Goal: Information Seeking & Learning: Learn about a topic

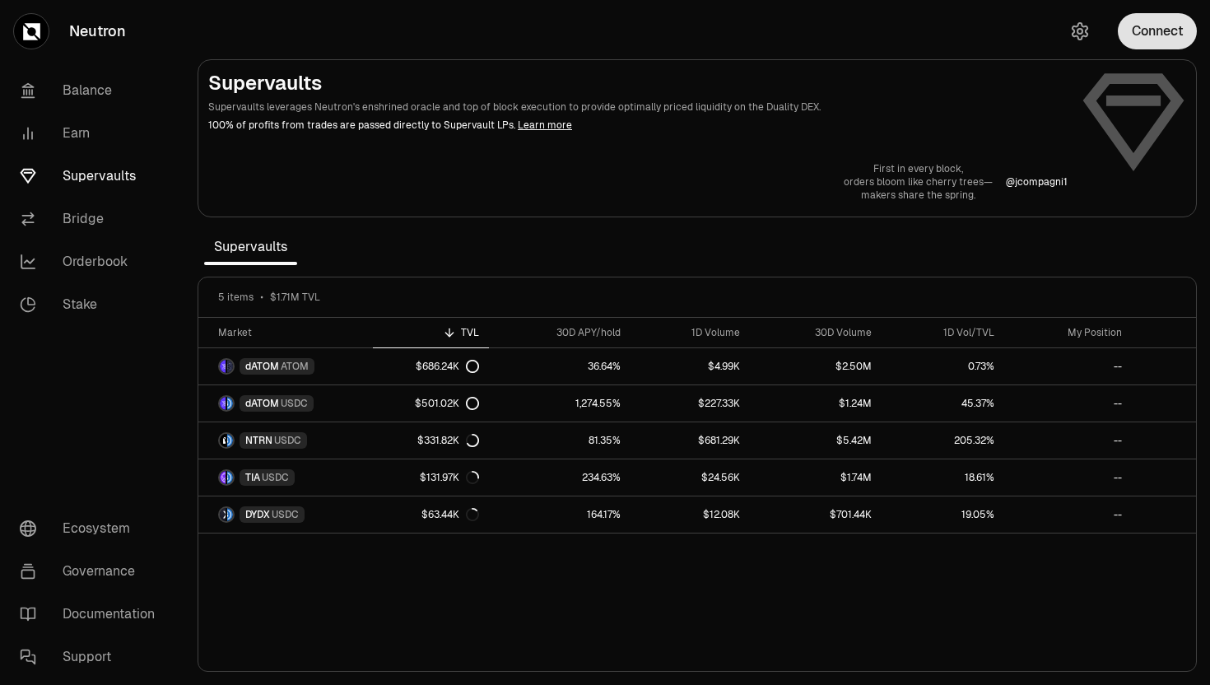
click at [1143, 24] on button "Connect" at bounding box center [1157, 31] width 79 height 36
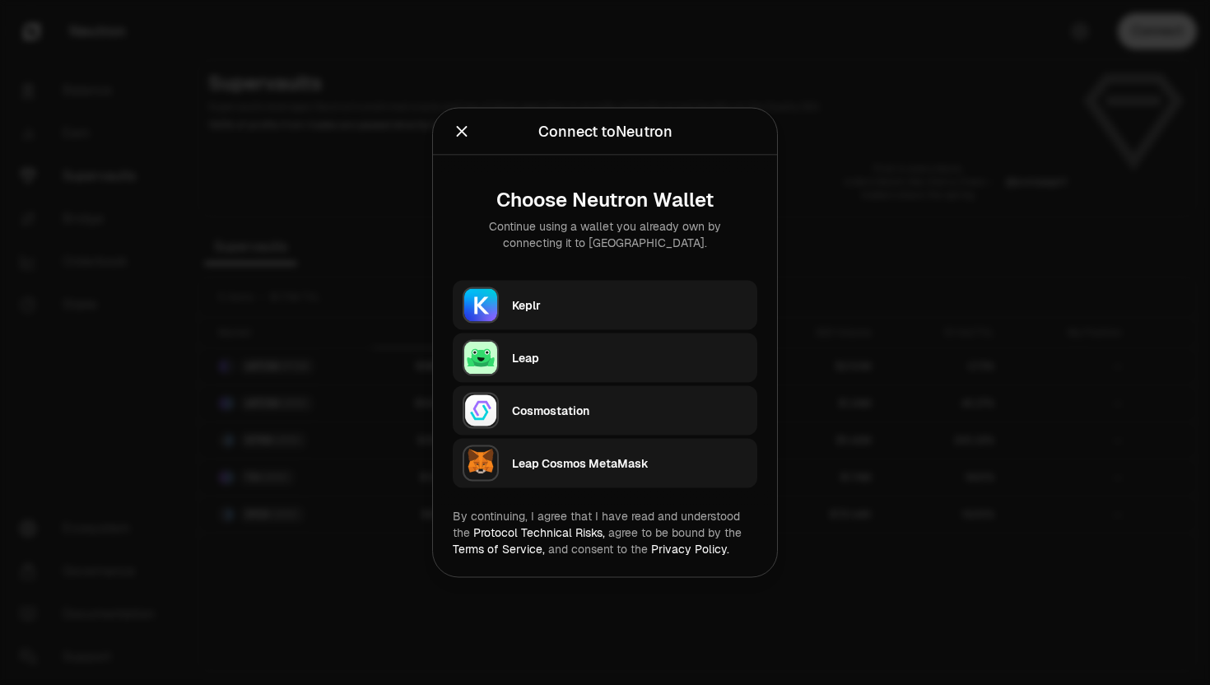
click at [658, 287] on div "Keplr" at bounding box center [634, 306] width 245 height 38
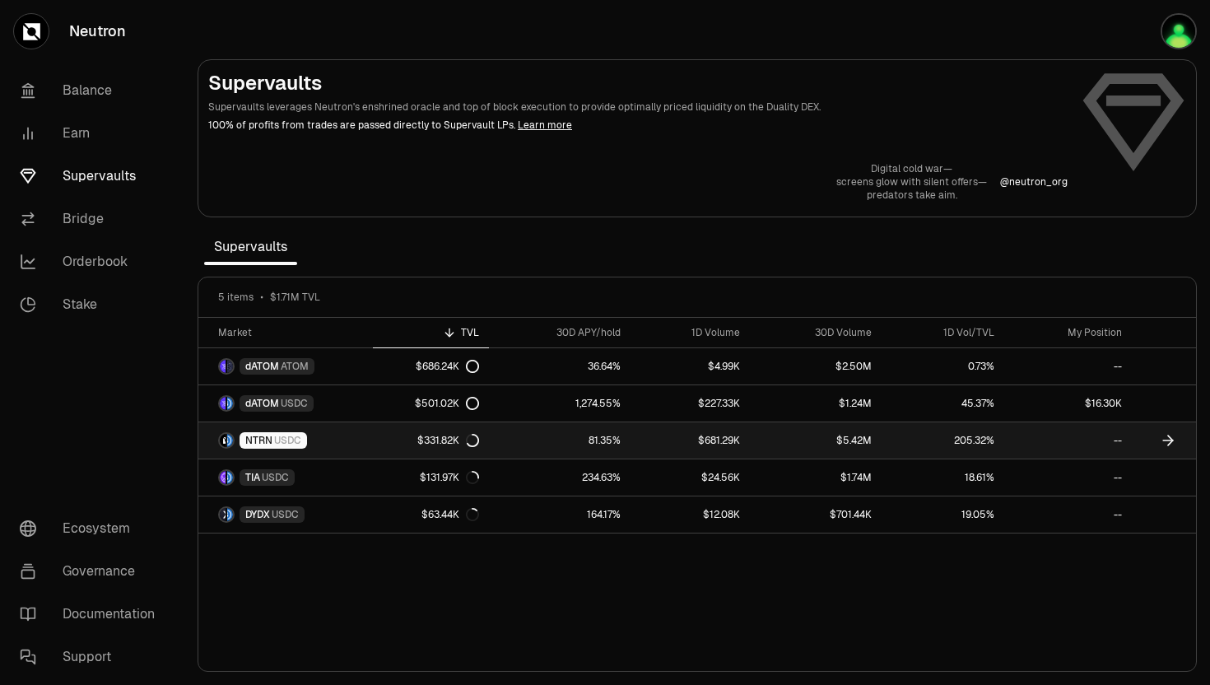
click at [266, 436] on span "NTRN" at bounding box center [258, 440] width 27 height 13
click at [275, 439] on span "USDC" at bounding box center [287, 440] width 27 height 13
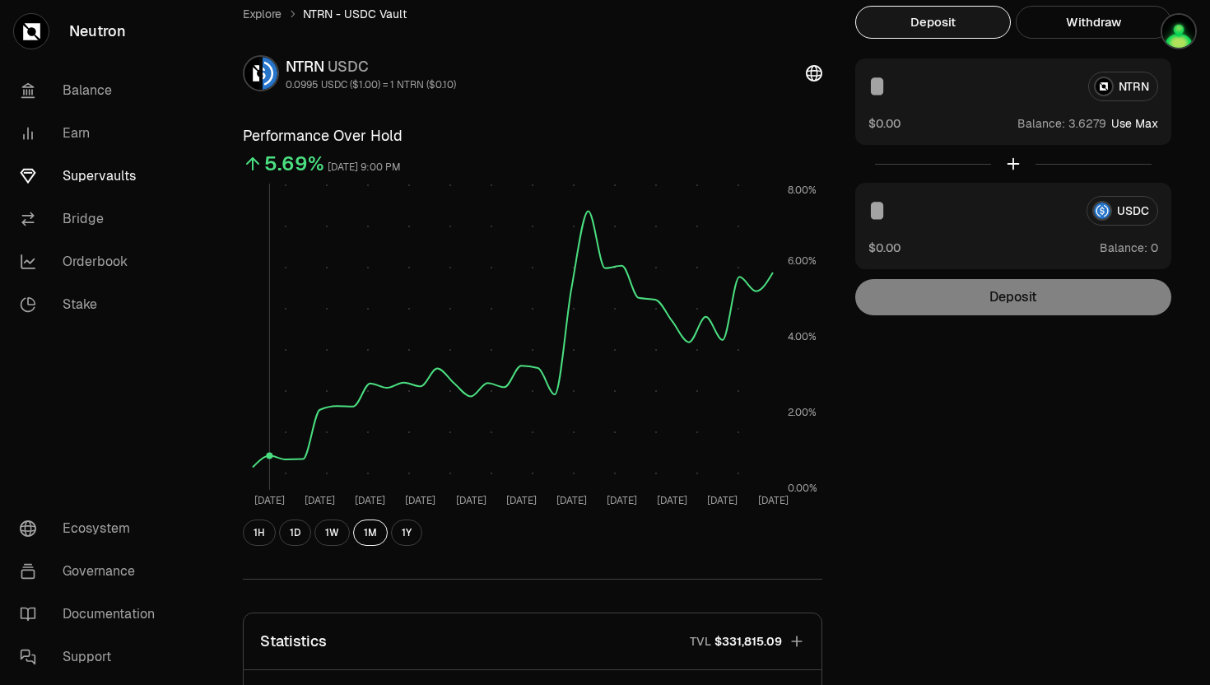
scroll to position [88, 0]
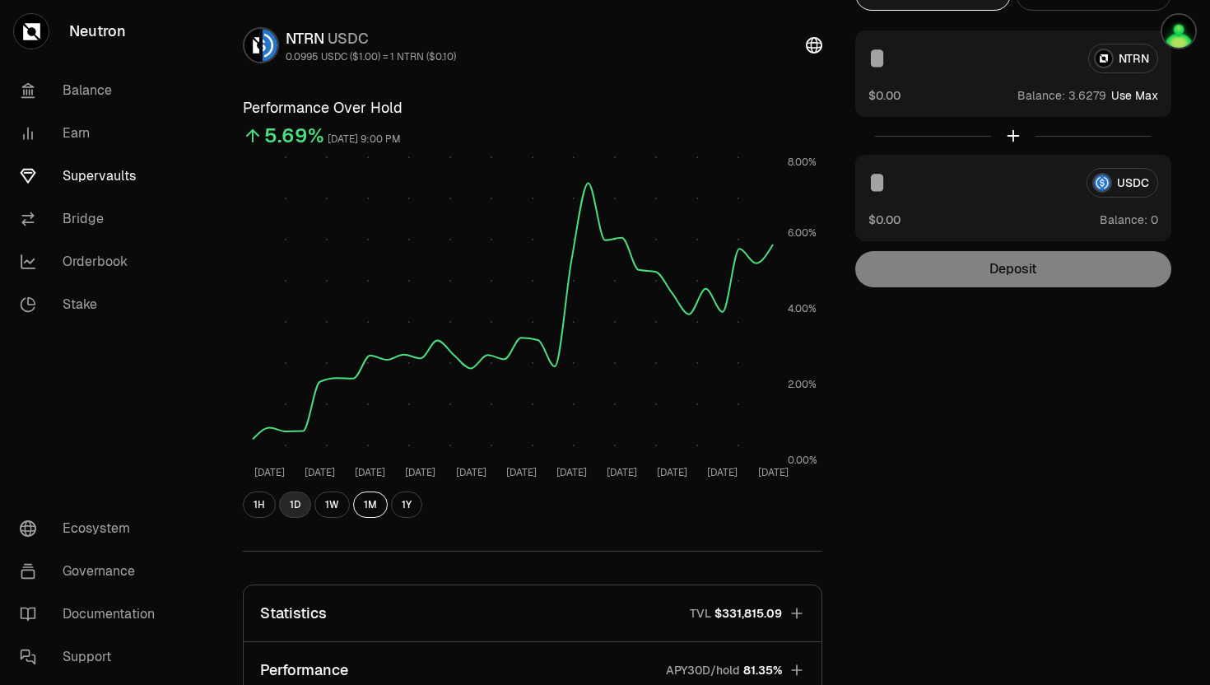
click at [305, 504] on button "1D" at bounding box center [295, 505] width 32 height 26
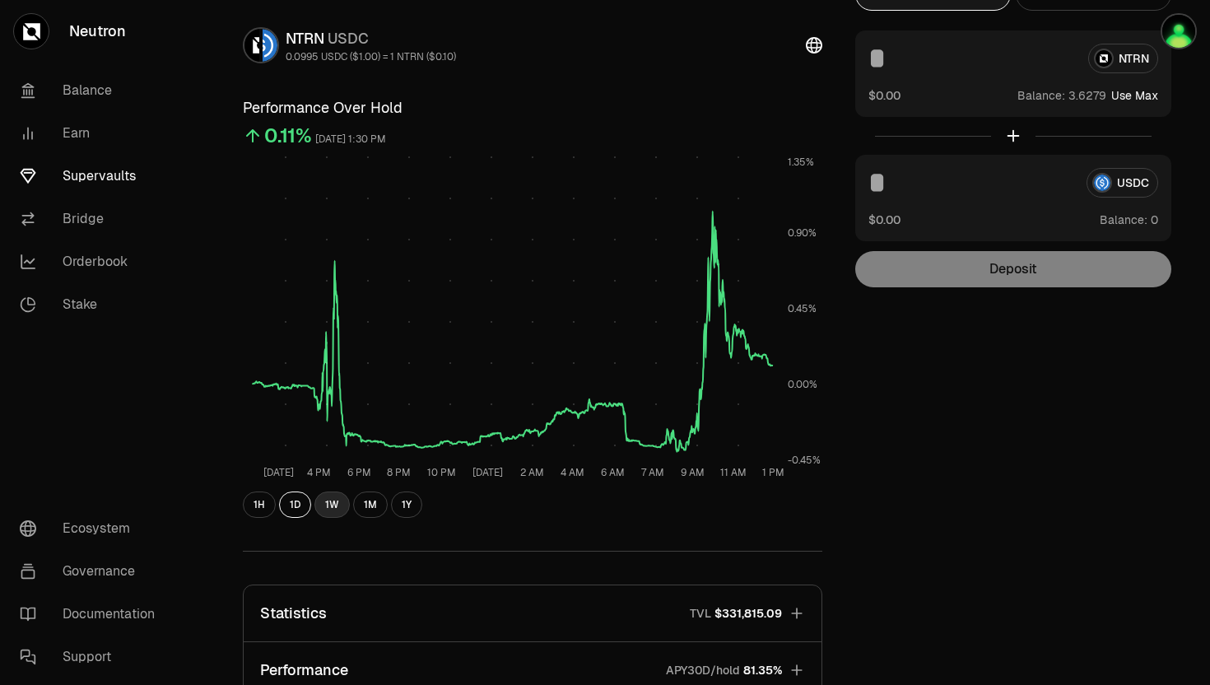
click at [328, 509] on button "1W" at bounding box center [332, 505] width 35 height 26
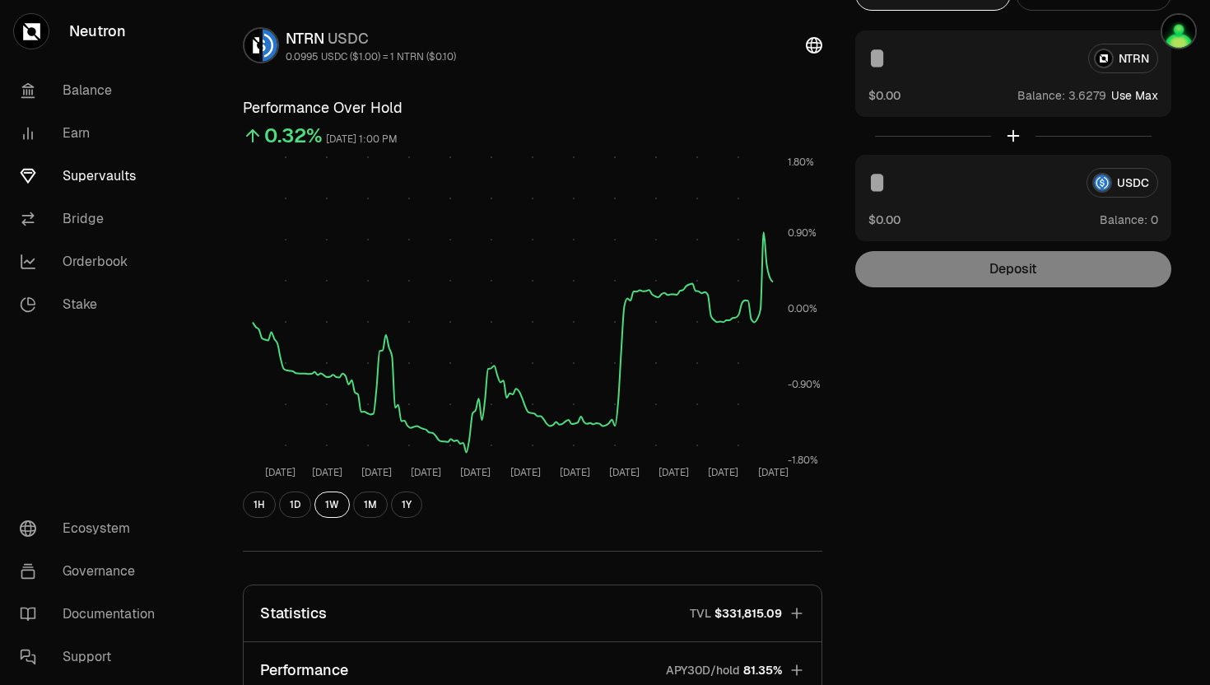
scroll to position [0, 0]
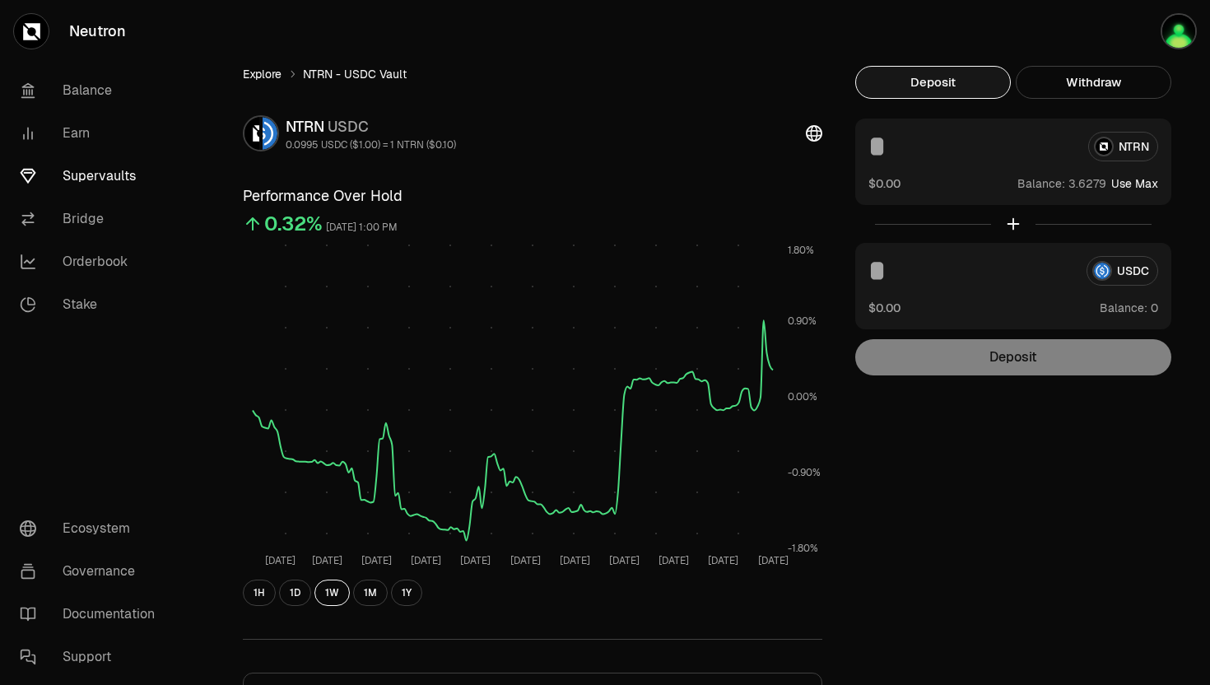
click at [276, 79] on link "Explore" at bounding box center [262, 74] width 39 height 16
